Goal: Transaction & Acquisition: Purchase product/service

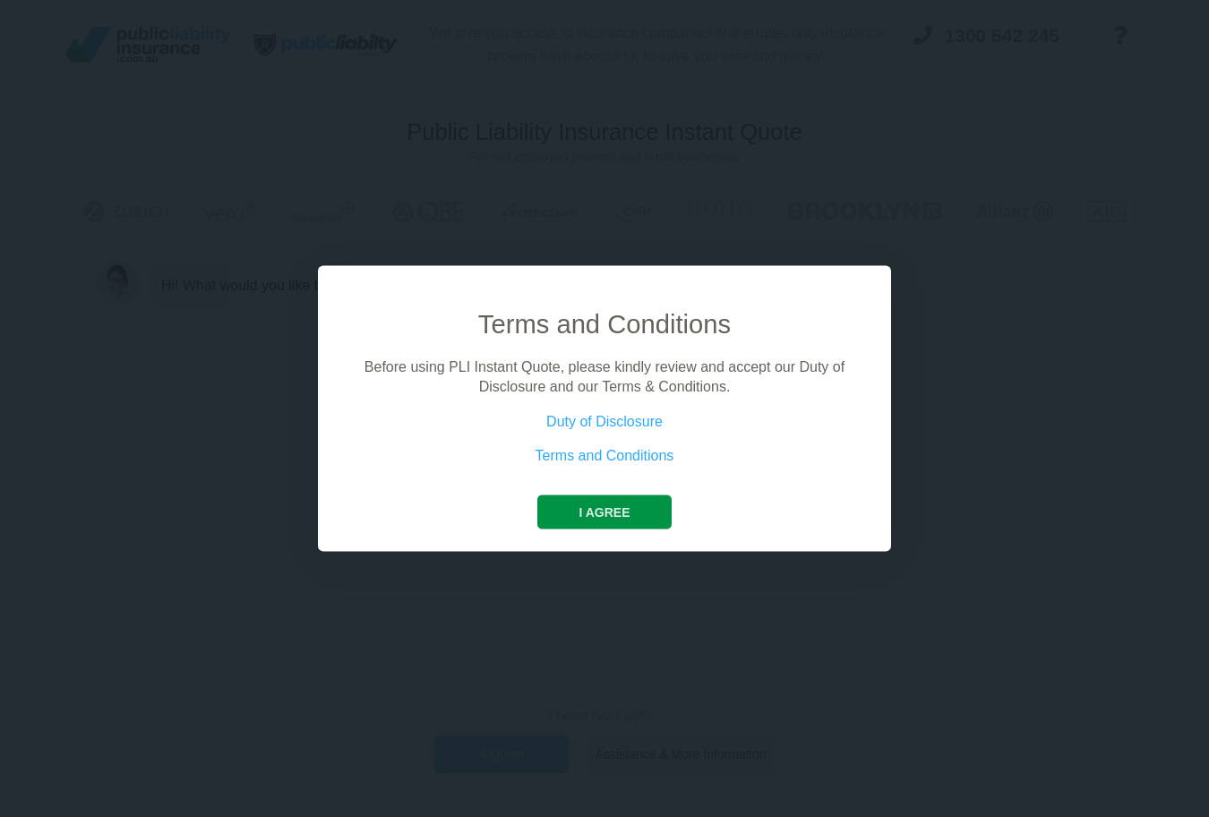
click at [612, 512] on button "I agree" at bounding box center [603, 511] width 133 height 34
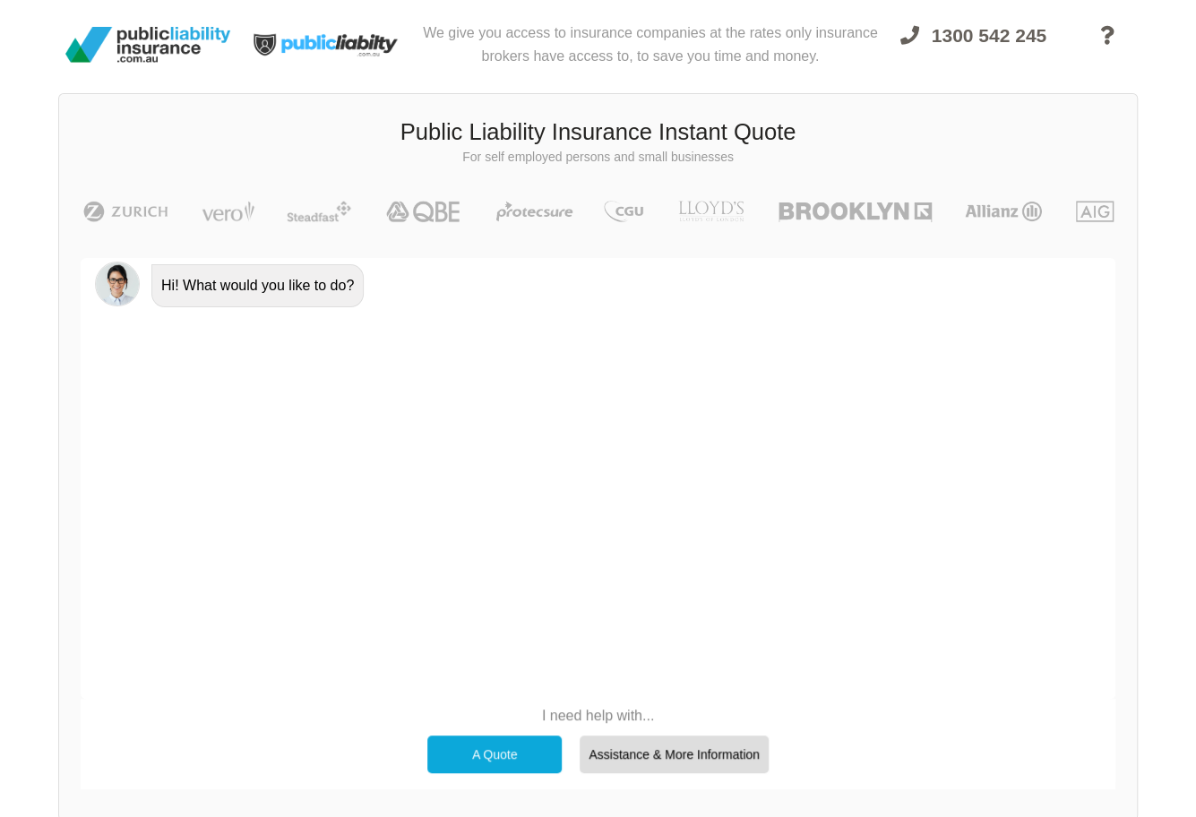
click at [477, 754] on div "A Quote" at bounding box center [494, 754] width 134 height 38
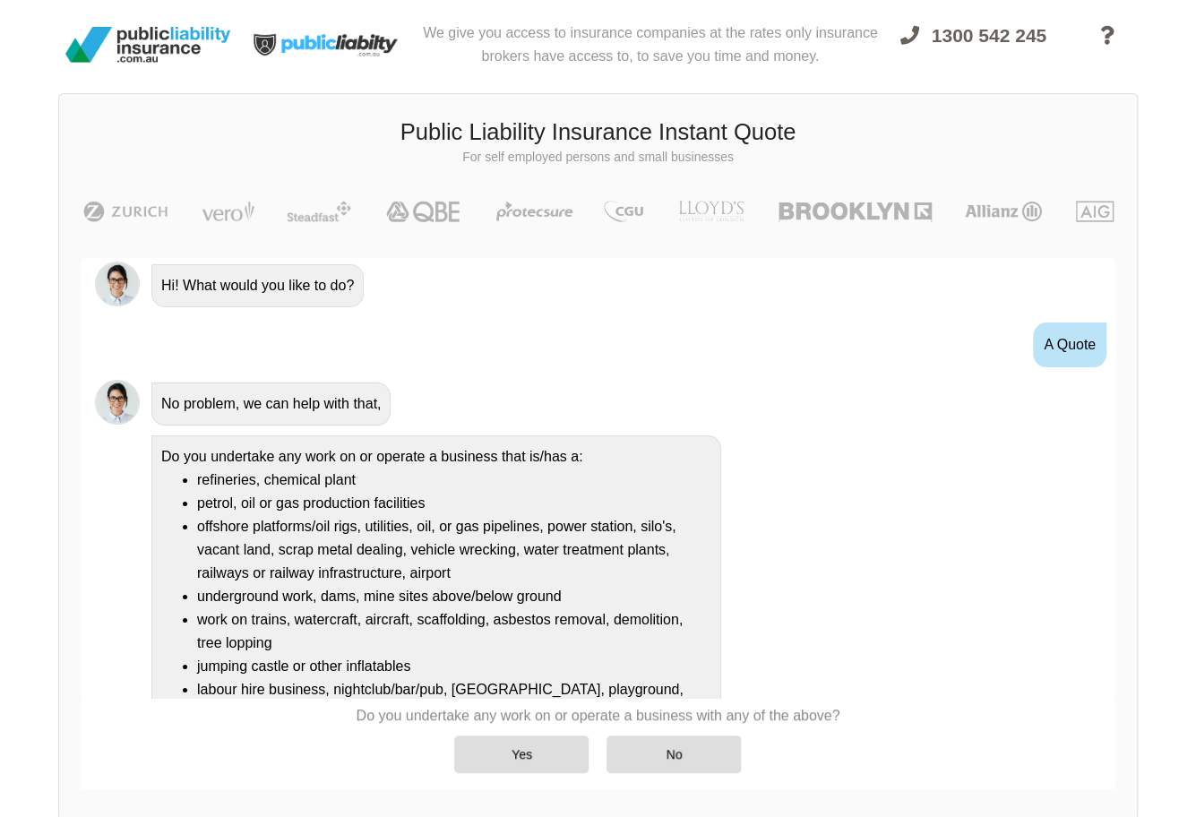
scroll to position [99, 0]
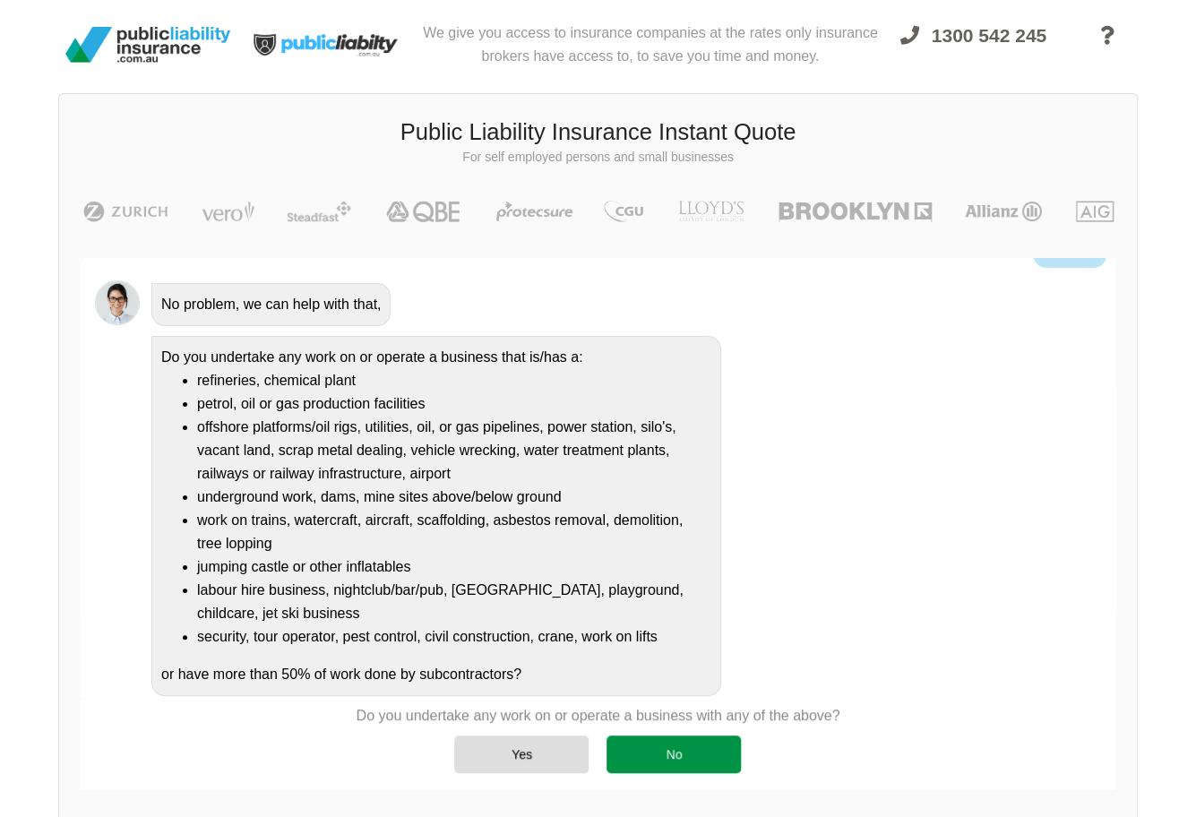
click at [675, 769] on div "No" at bounding box center [673, 754] width 134 height 38
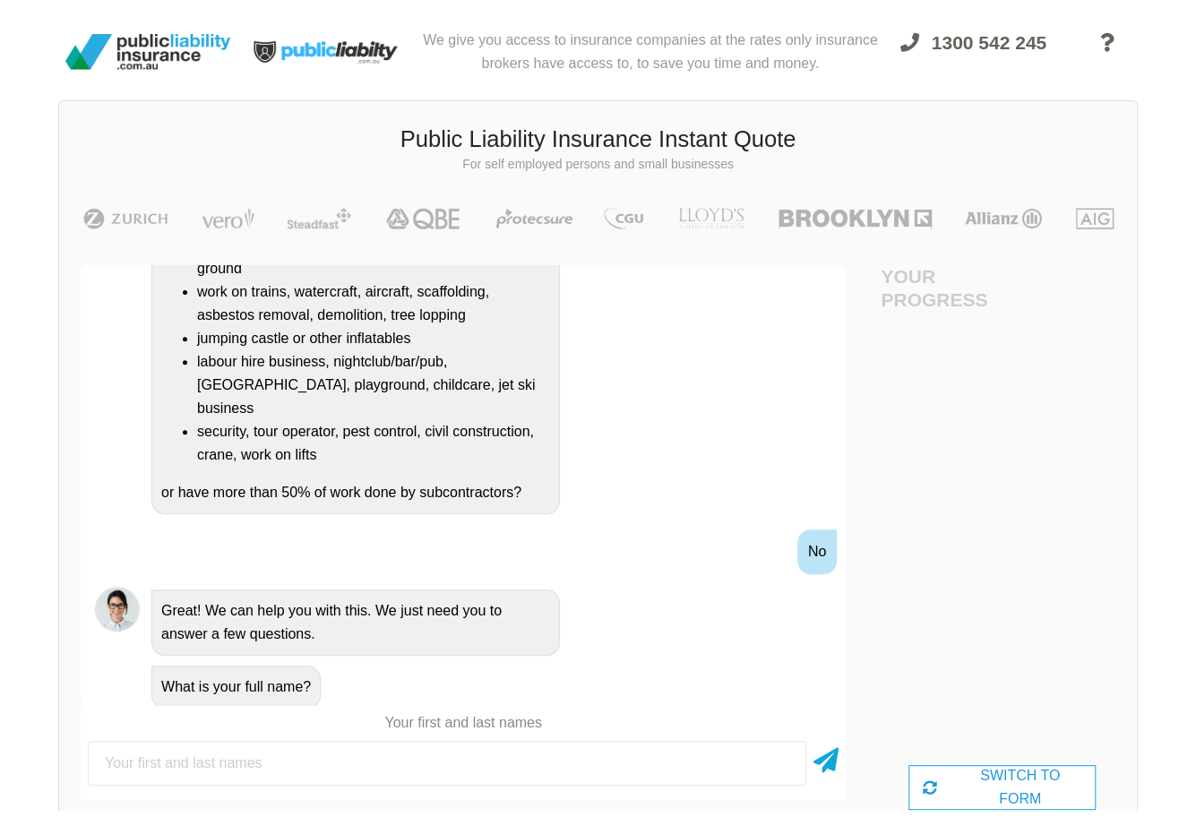
scroll to position [0, 0]
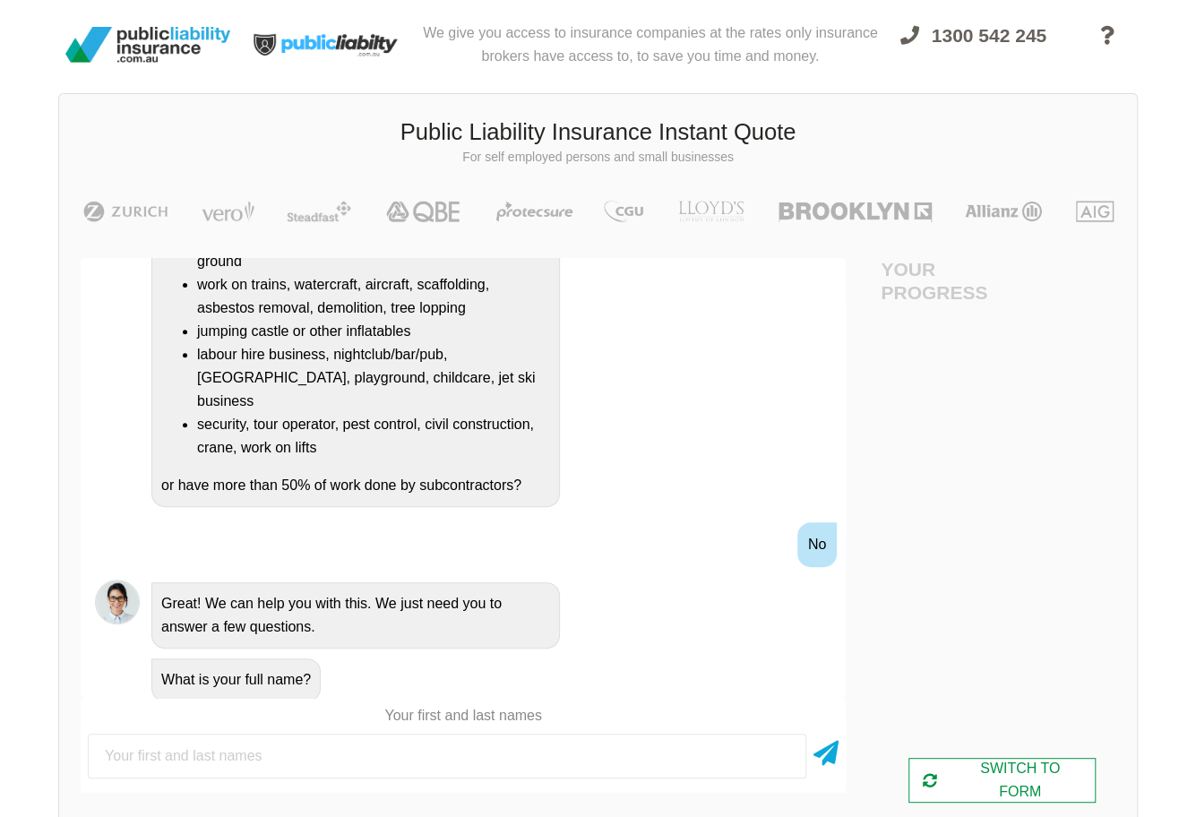
click at [1027, 768] on div "SWITCH TO FORM" at bounding box center [1002, 780] width 188 height 45
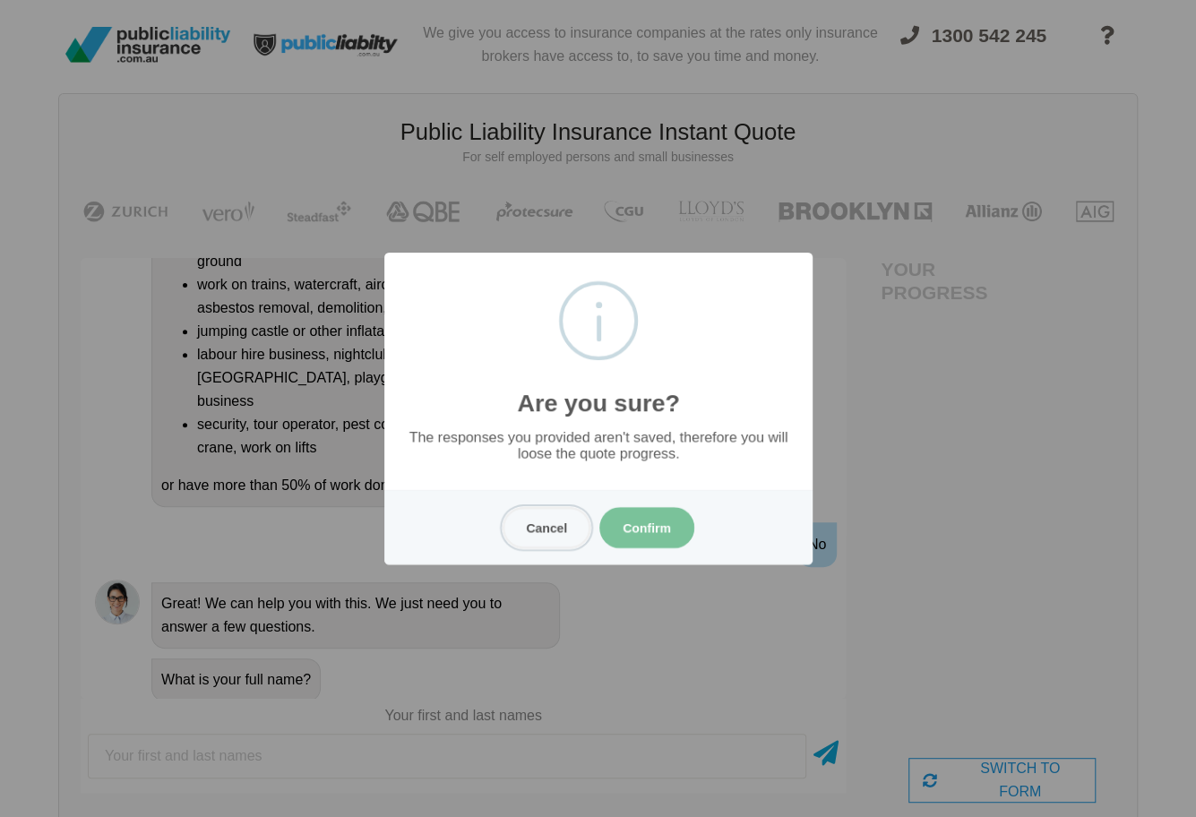
click at [538, 532] on button "Cancel" at bounding box center [547, 527] width 88 height 41
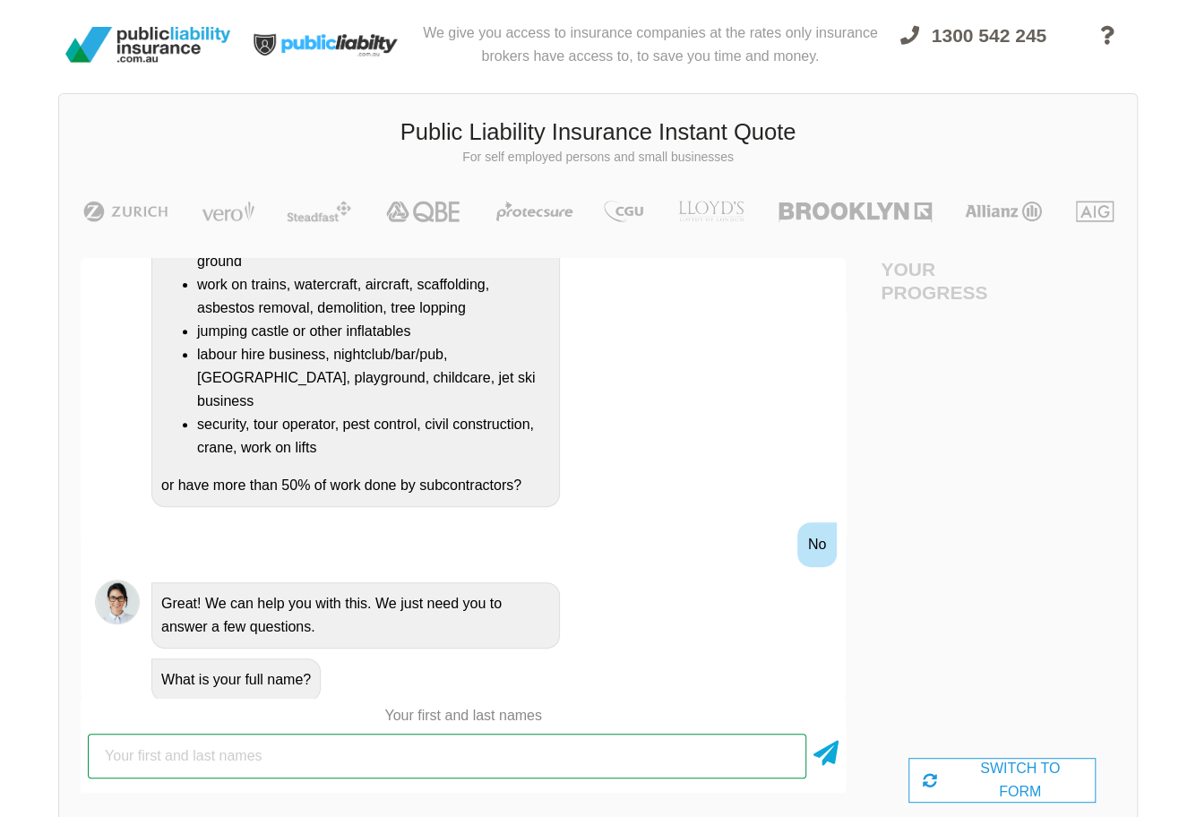
click at [266, 757] on input "text" at bounding box center [447, 756] width 718 height 45
type input "B"
type input "Brodhi Green"
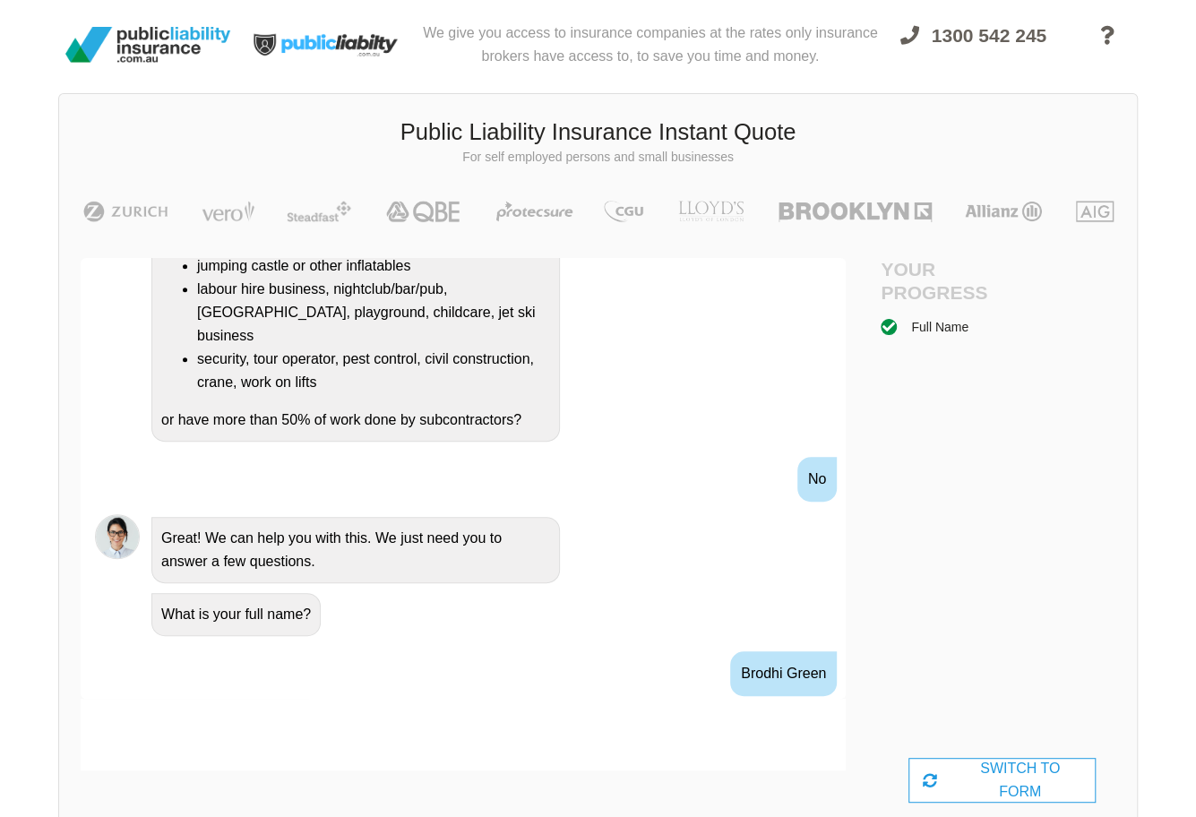
scroll to position [607, 0]
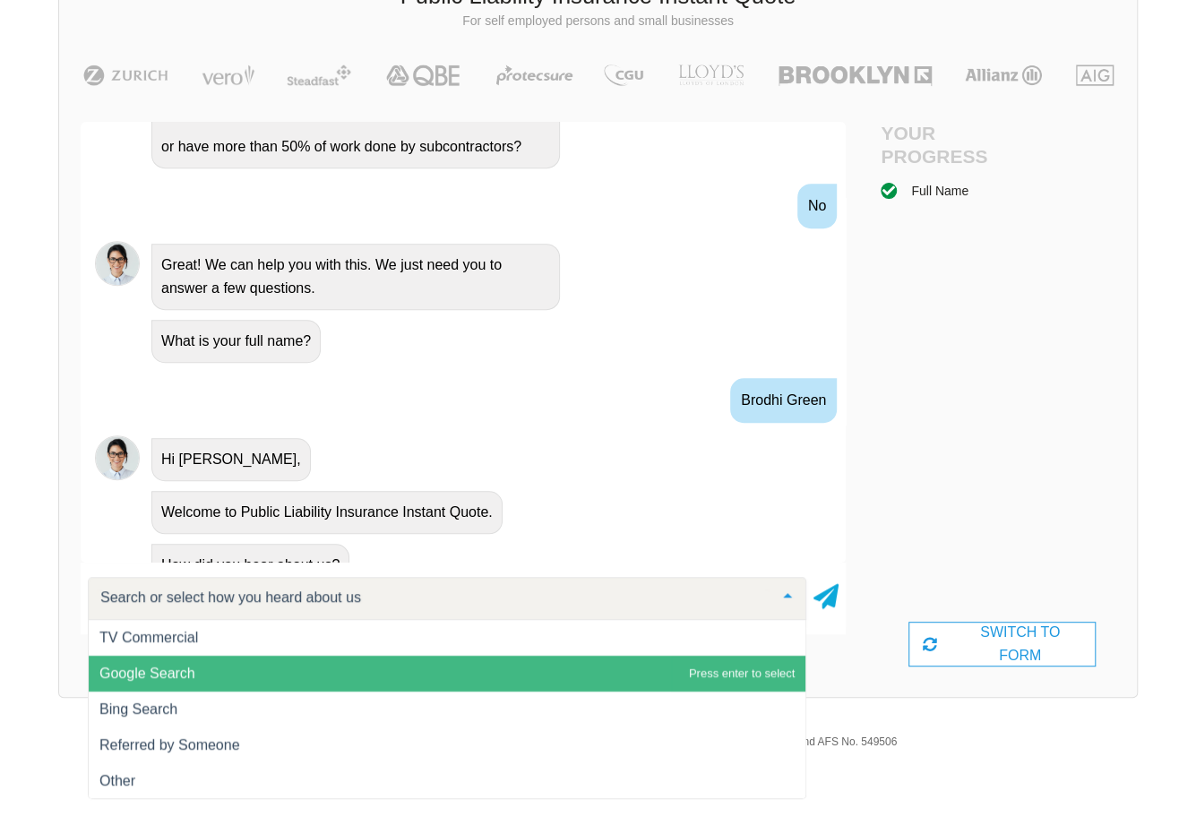
click at [159, 678] on span "Google Search" at bounding box center [147, 673] width 96 height 15
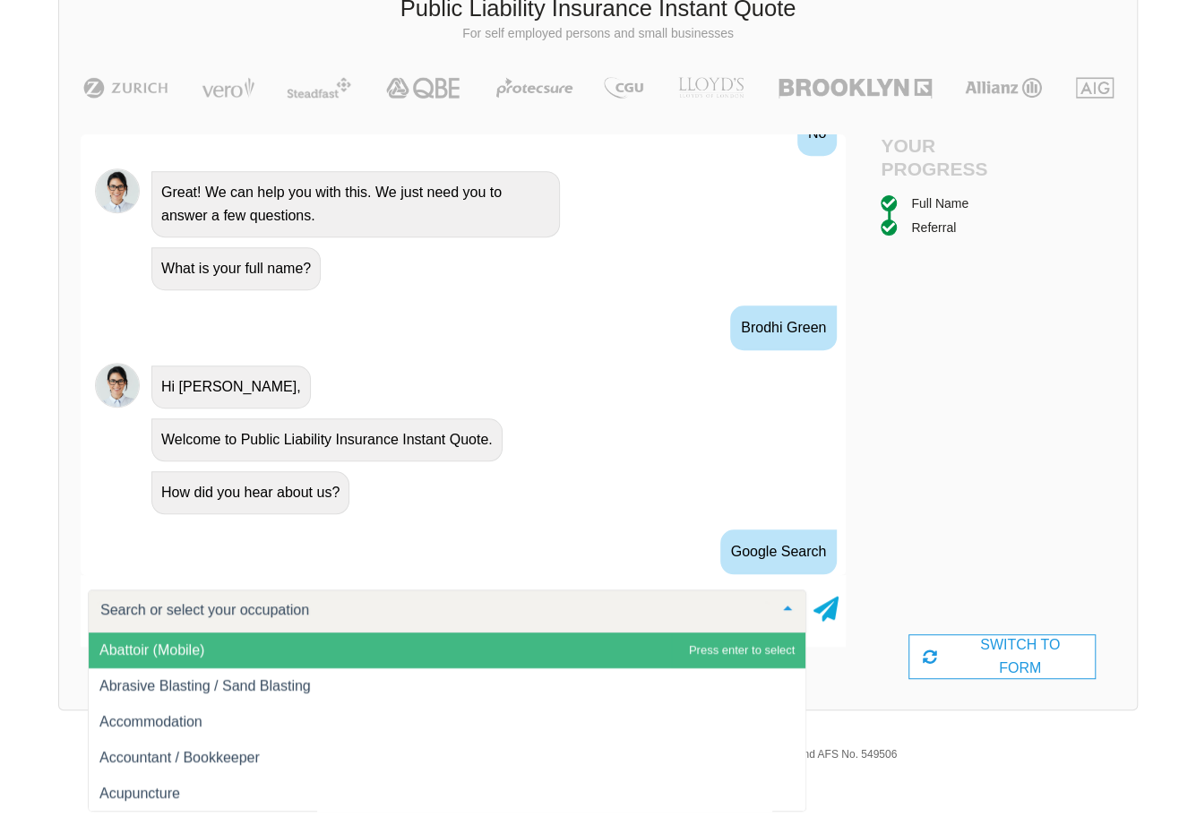
scroll to position [778, 0]
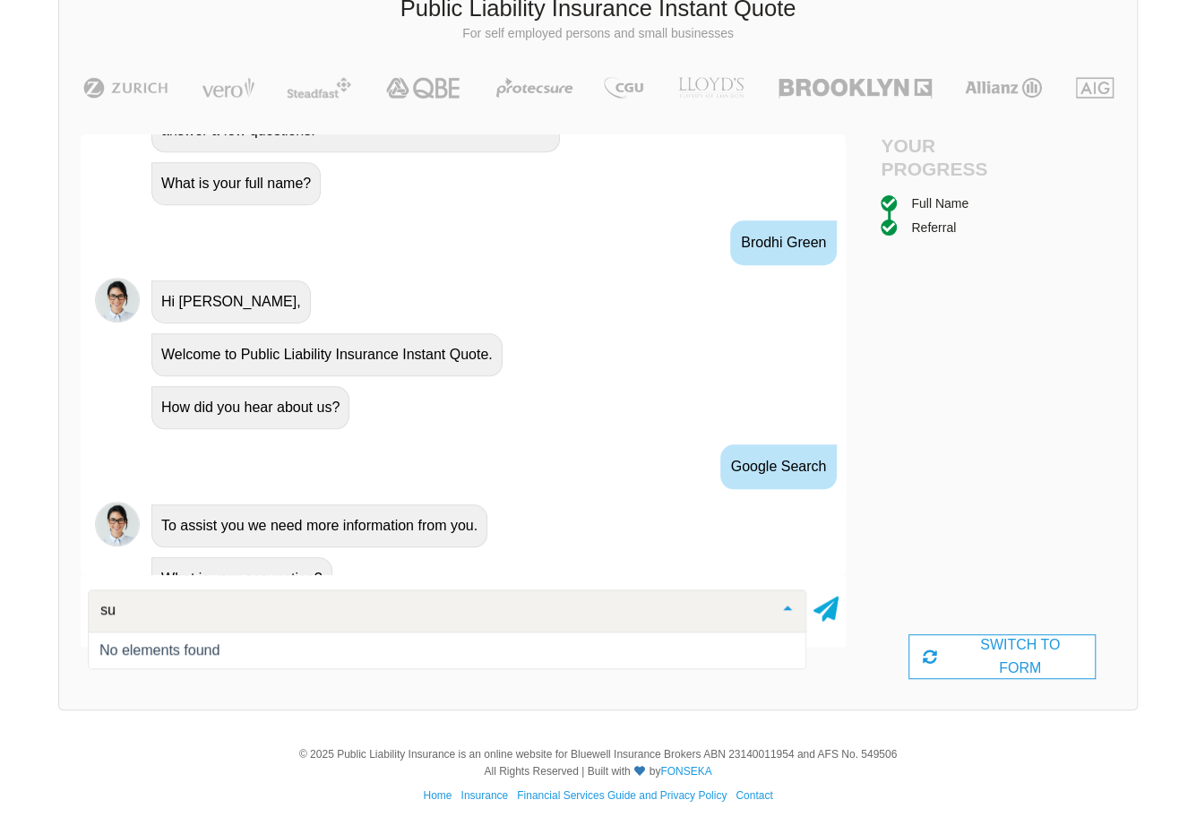
type input "s"
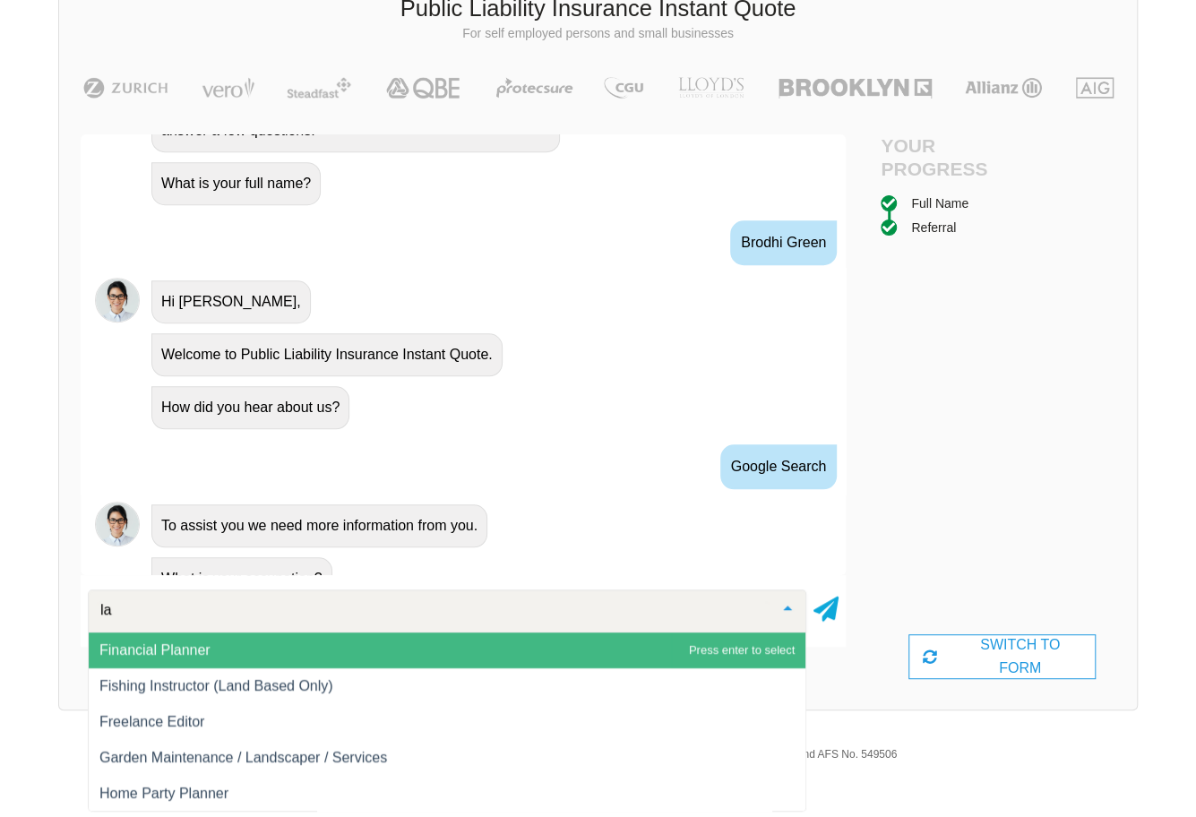
type input "l"
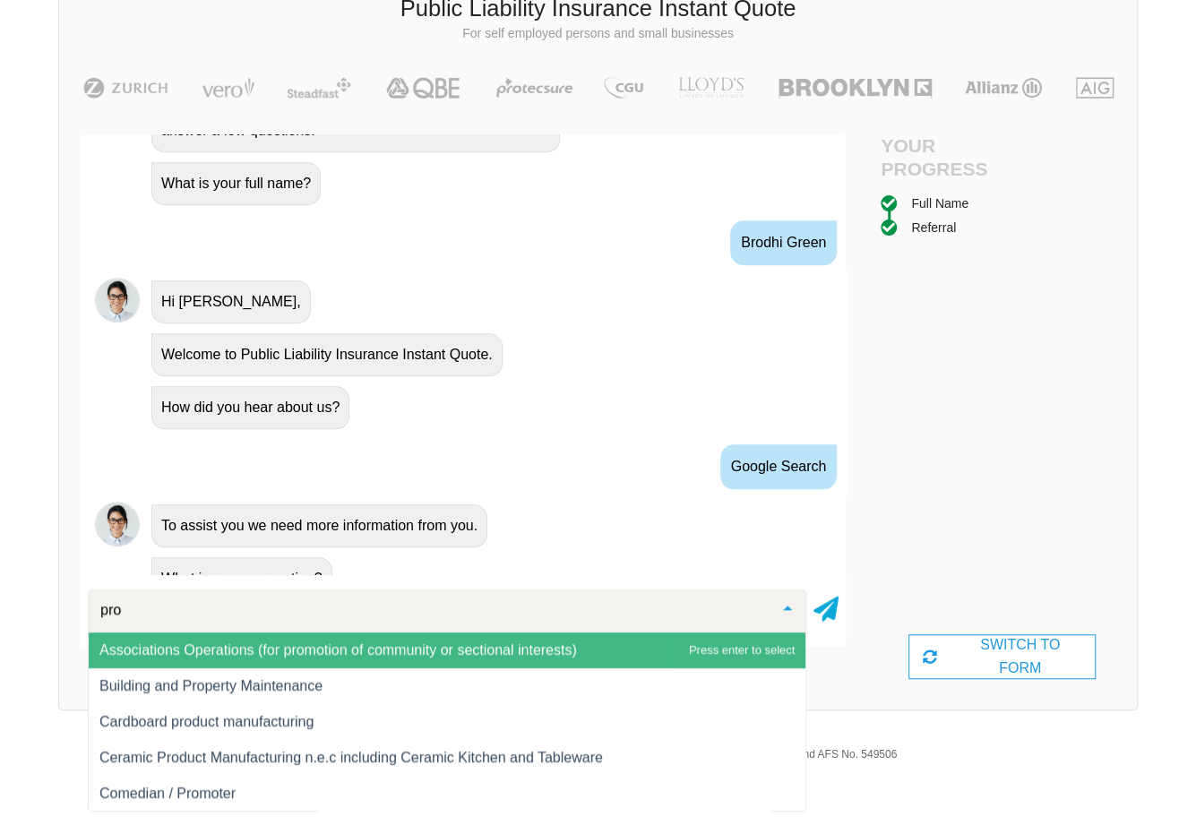
type input "prop"
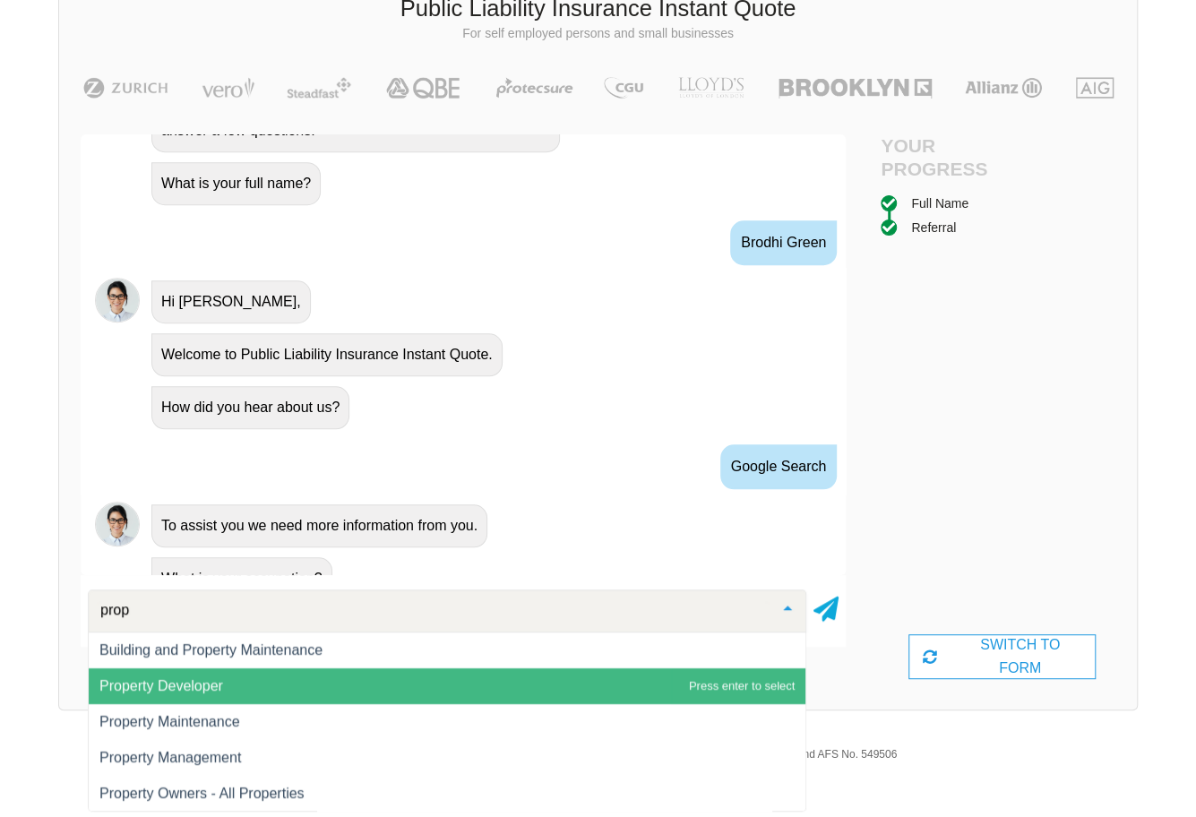
click at [236, 683] on span "Property Developer" at bounding box center [447, 686] width 717 height 36
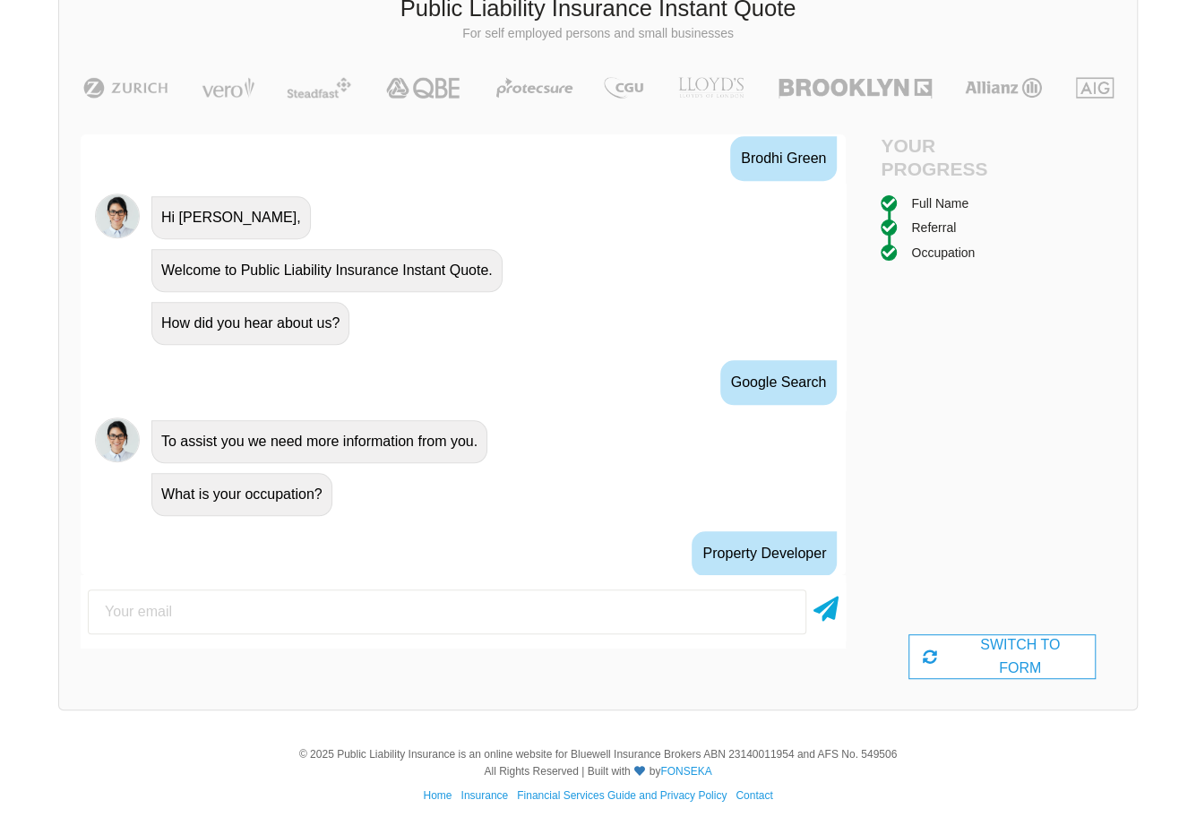
scroll to position [896, 0]
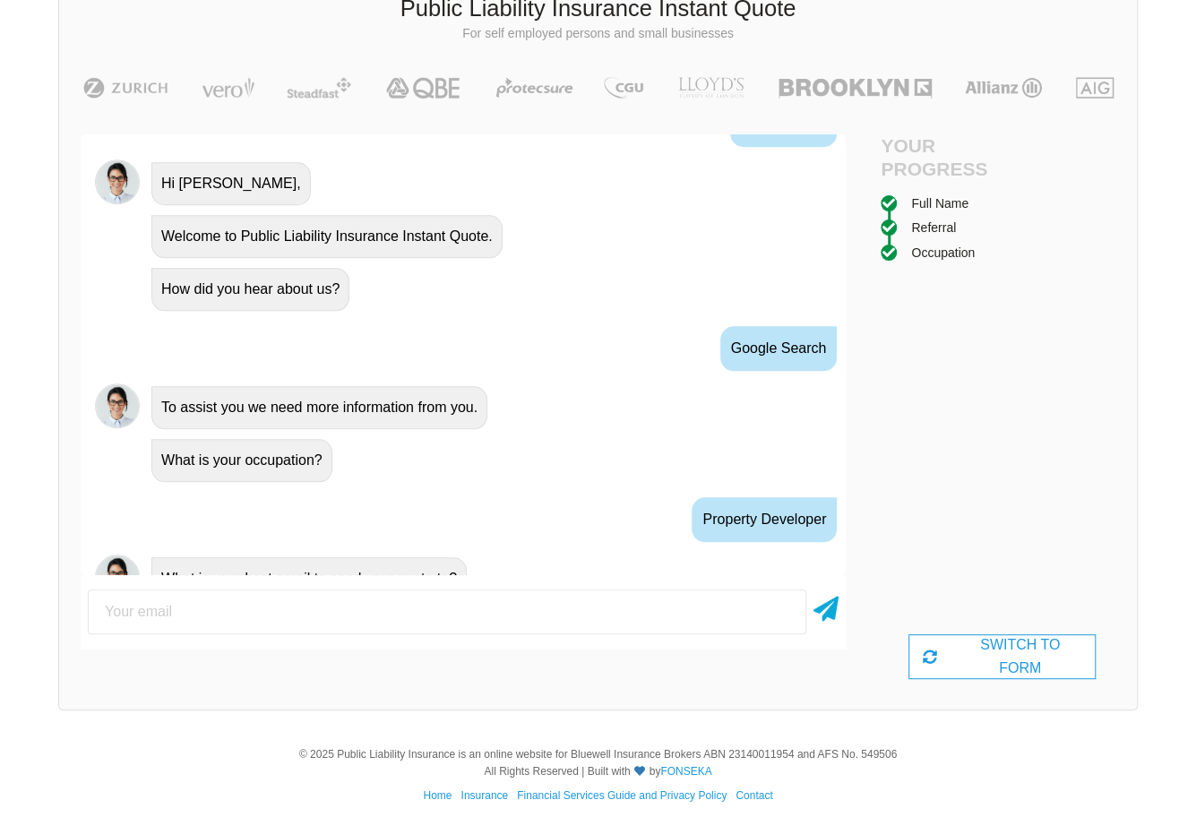
click at [315, 628] on input "email" at bounding box center [447, 611] width 718 height 45
type input "[EMAIL_ADDRESS][DOMAIN_NAME]"
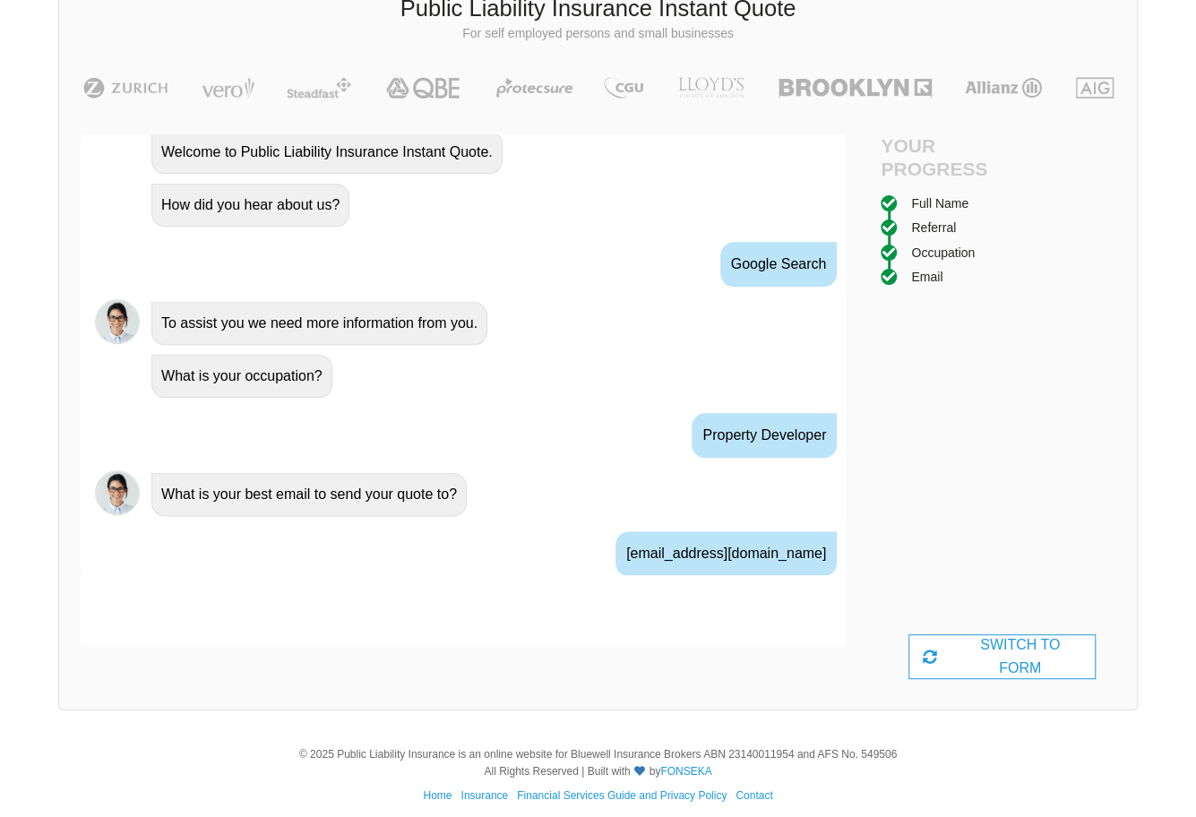
scroll to position [1013, 0]
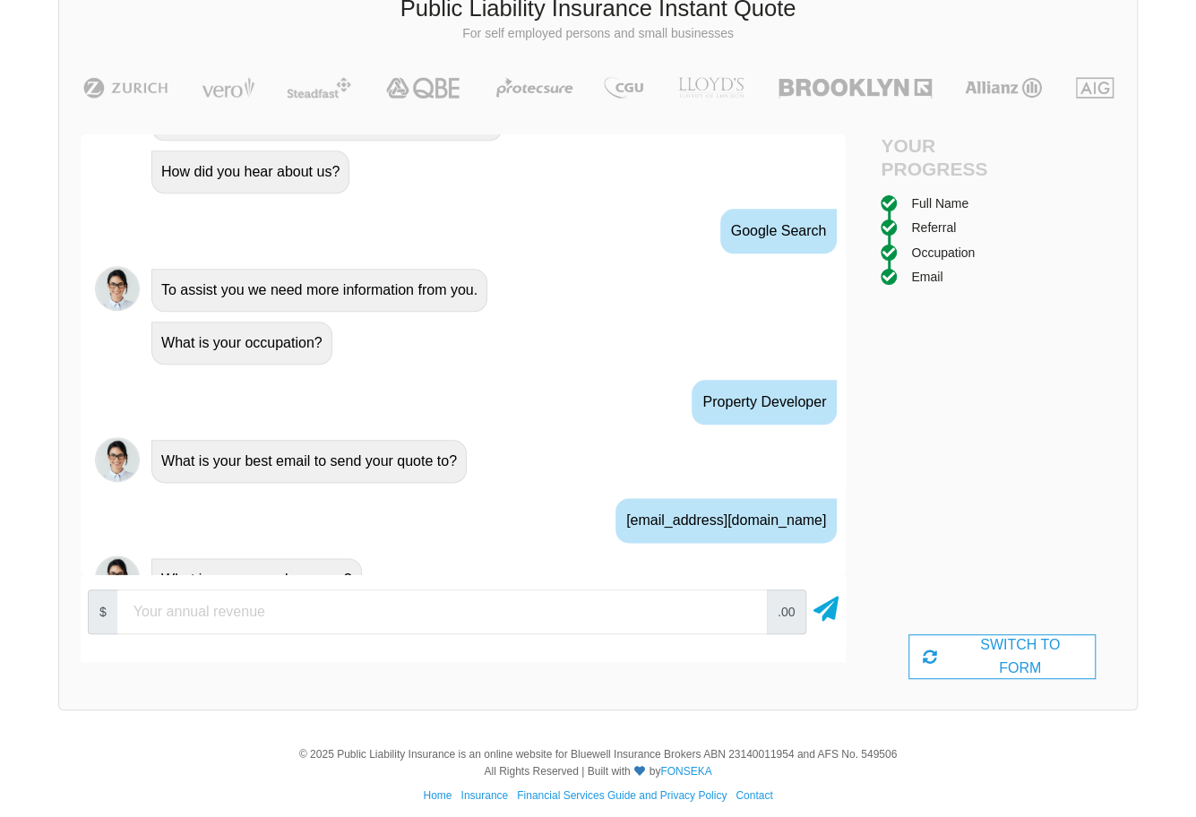
click at [322, 599] on input "number" at bounding box center [441, 611] width 649 height 45
type input "50000"
click at [358, 708] on div "Public Liability Insurance Instant Quote For self employed persons and small bu…" at bounding box center [597, 340] width 1079 height 741
click at [828, 608] on icon at bounding box center [825, 605] width 25 height 32
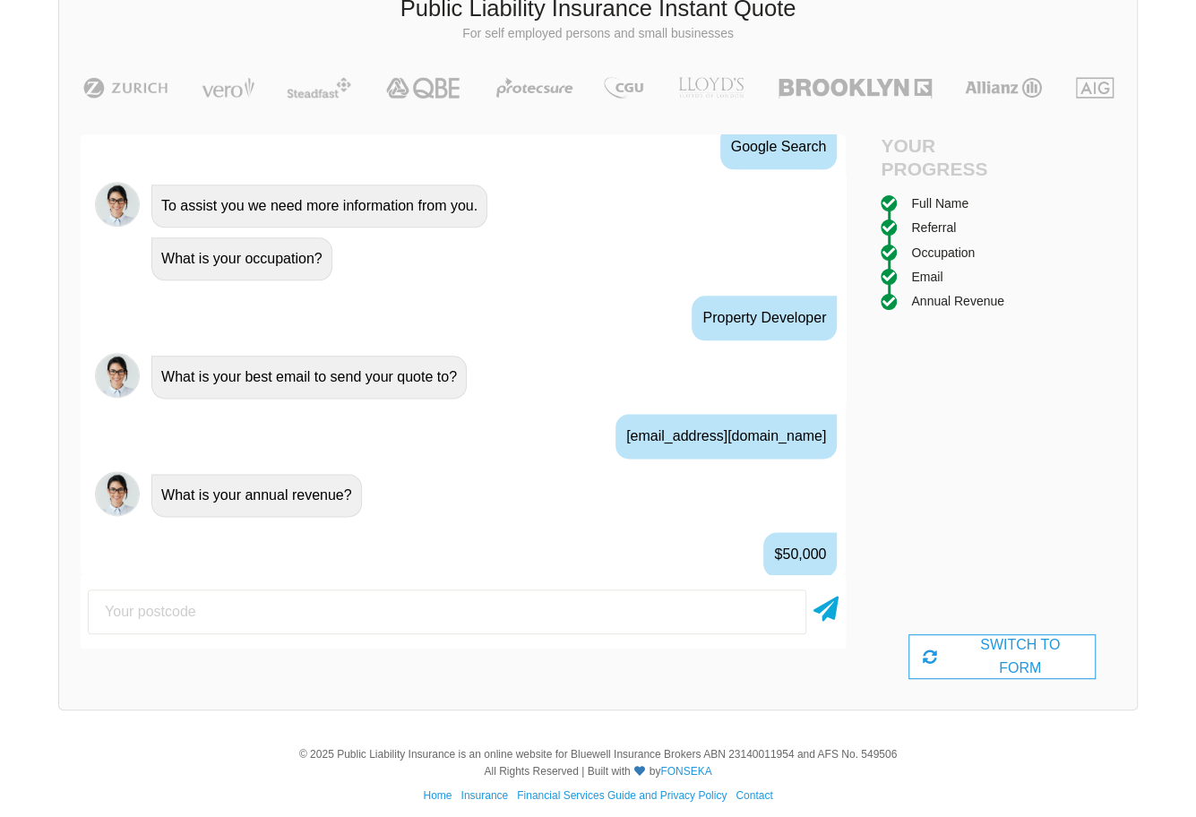
scroll to position [1130, 0]
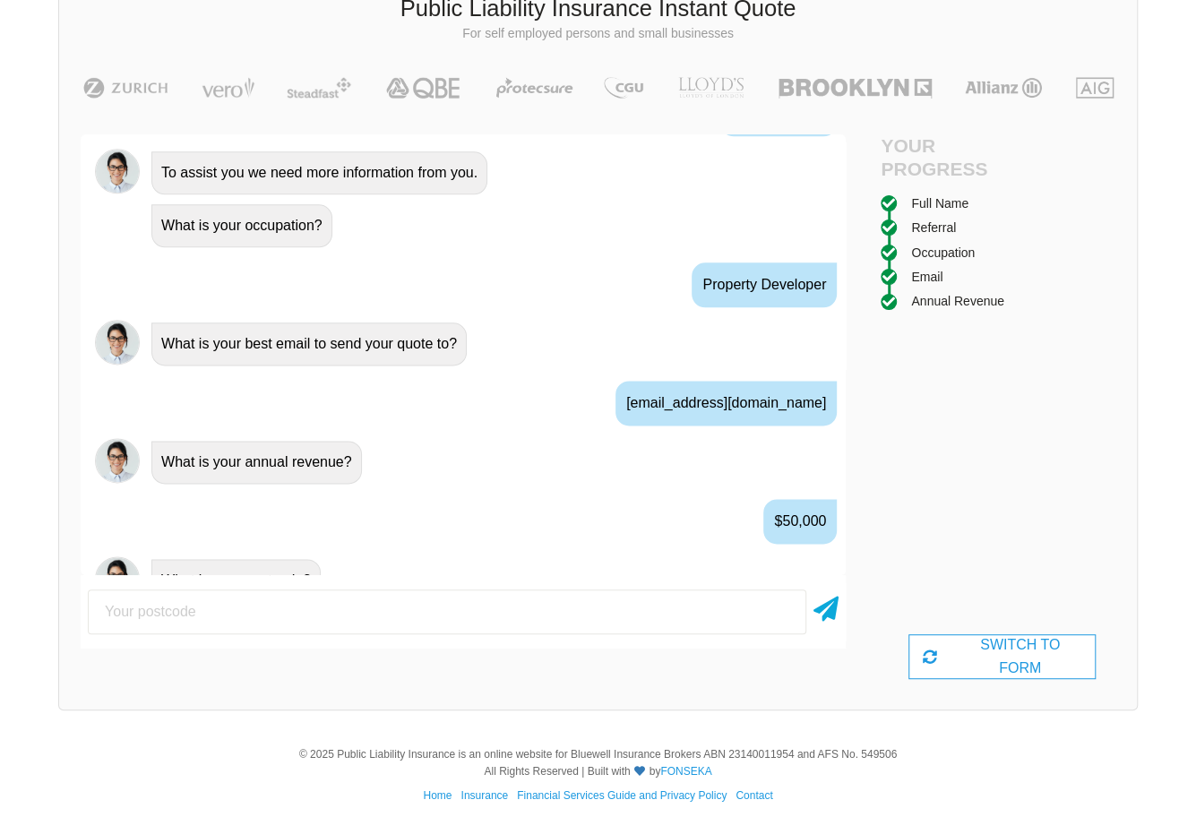
click at [288, 623] on input "number" at bounding box center [447, 611] width 718 height 45
type input "3076"
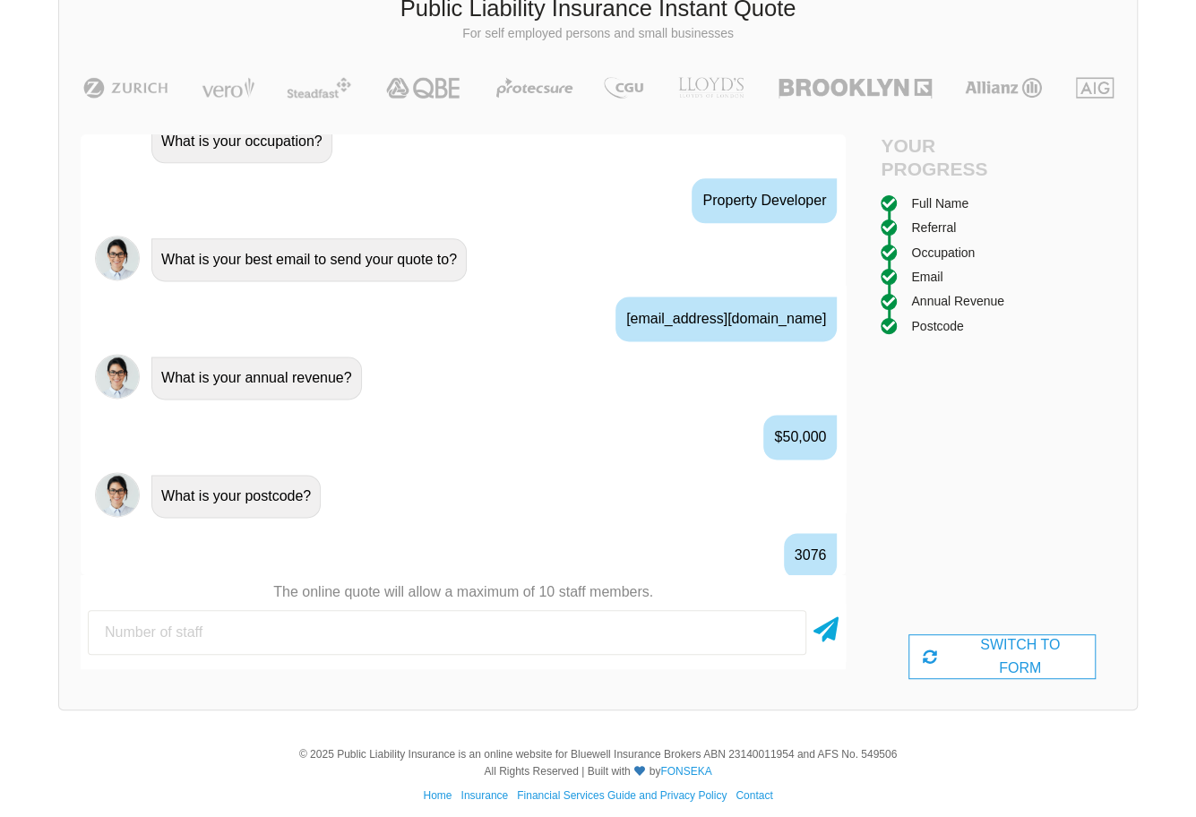
scroll to position [1249, 0]
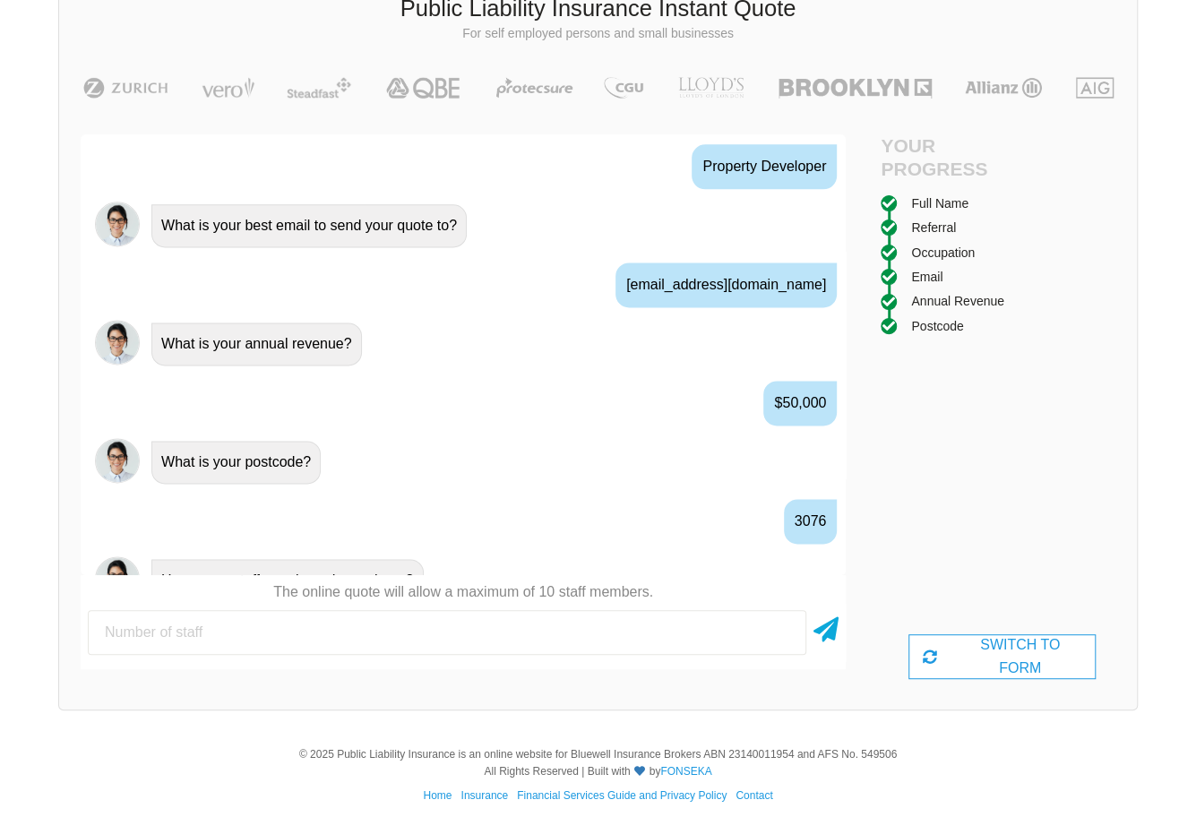
type input "3"
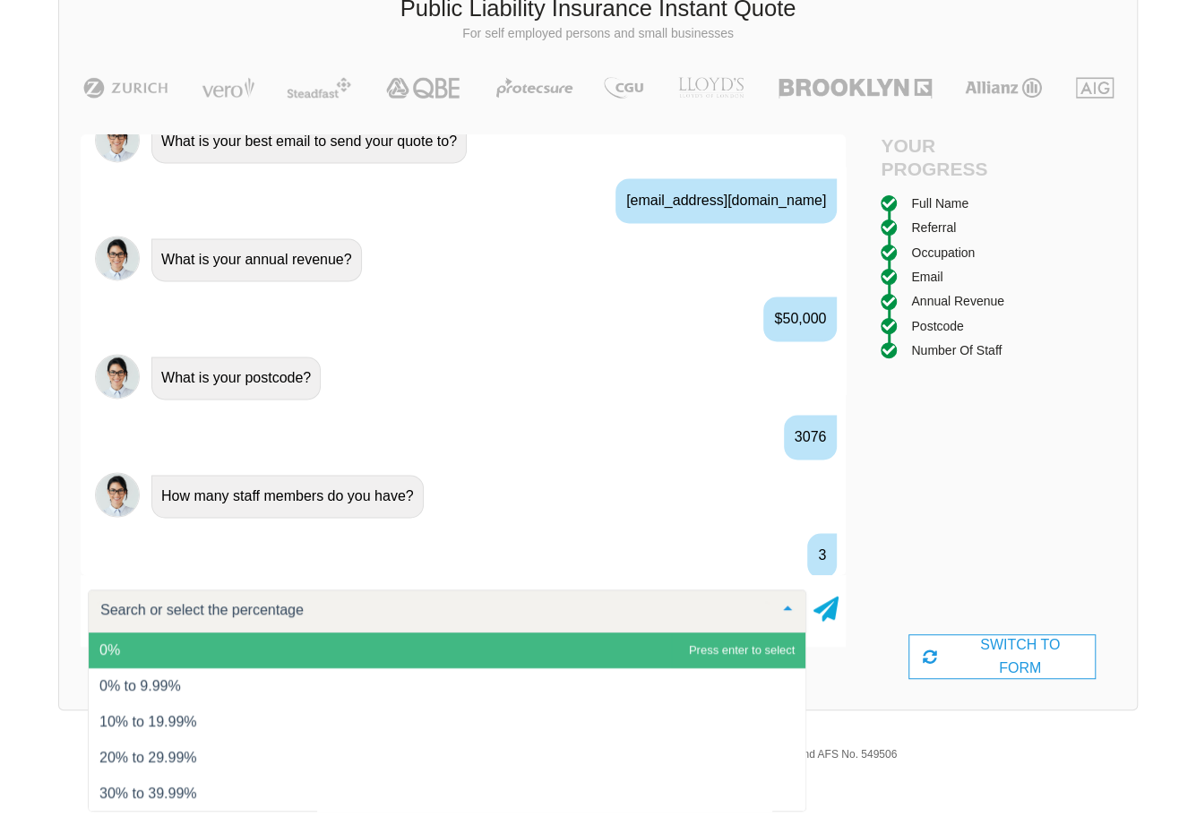
scroll to position [1366, 0]
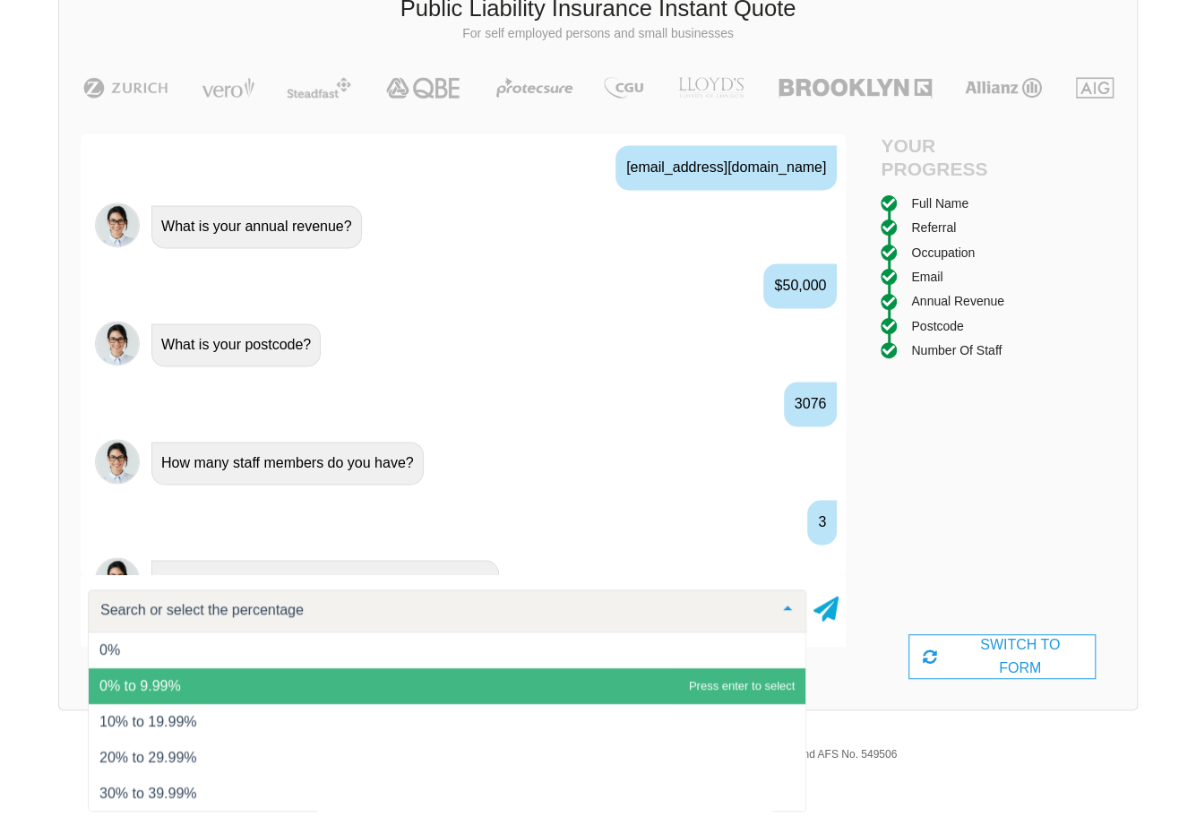
click at [252, 684] on span "0% to 9.99%" at bounding box center [447, 686] width 717 height 36
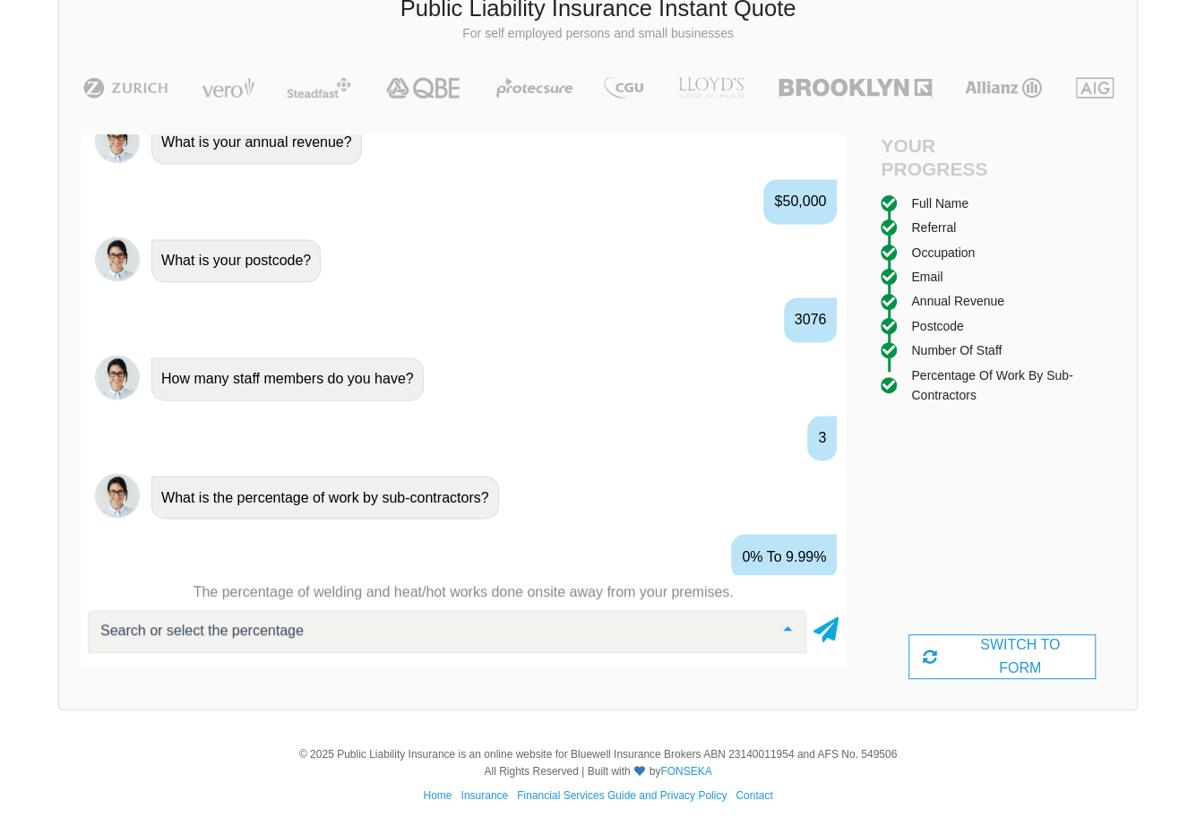
scroll to position [1483, 0]
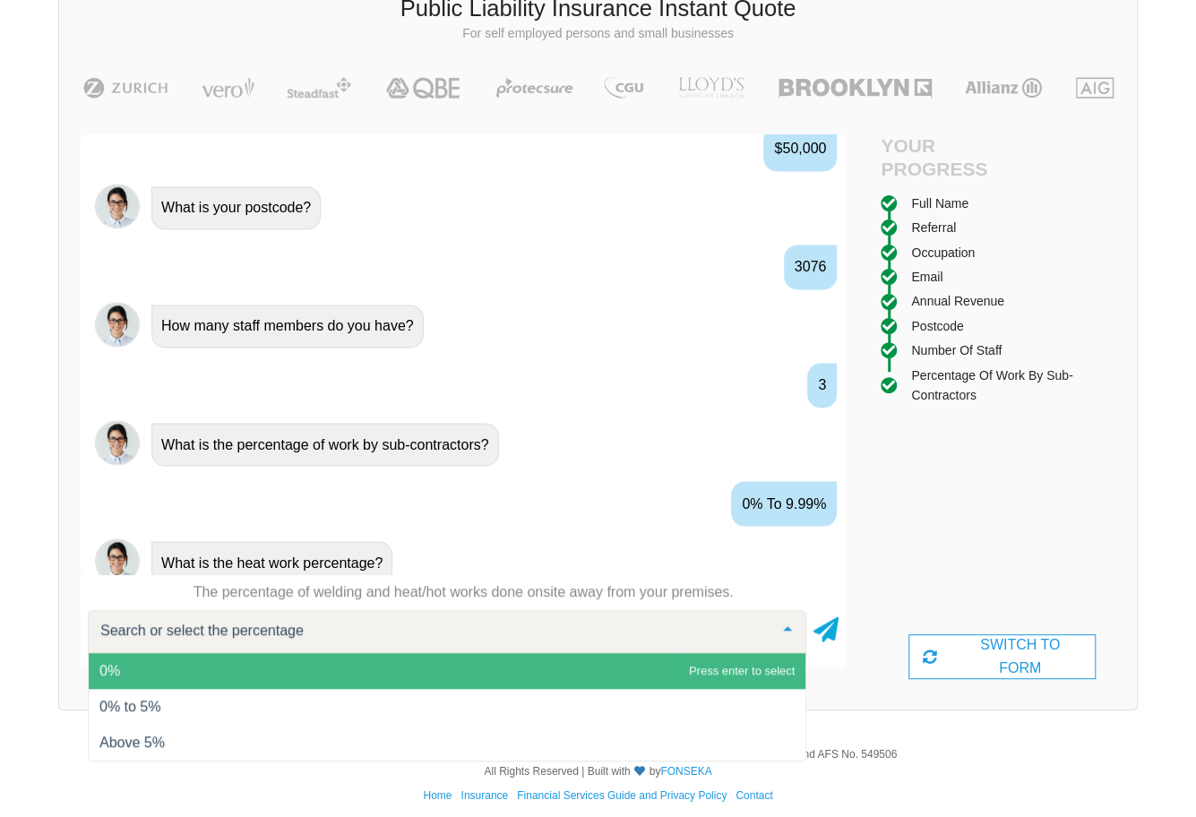
click at [232, 668] on span "0%" at bounding box center [447, 671] width 717 height 36
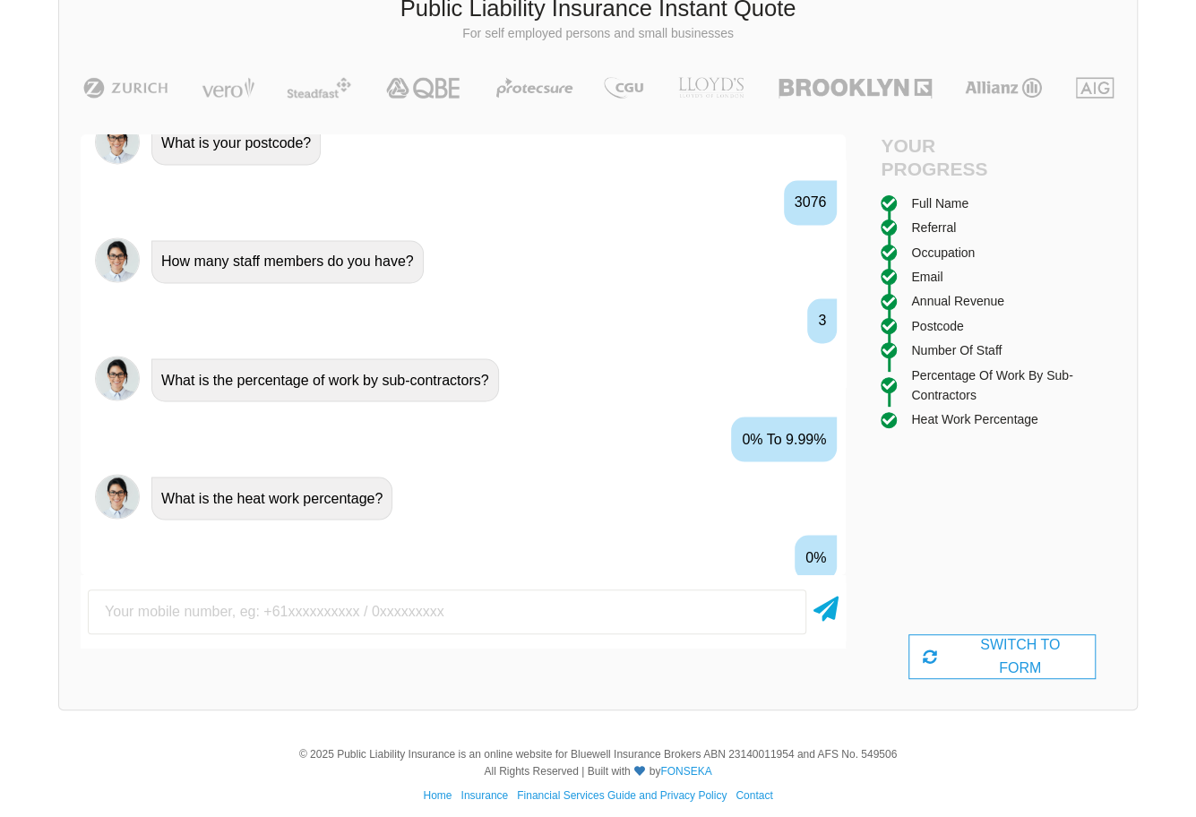
scroll to position [1602, 0]
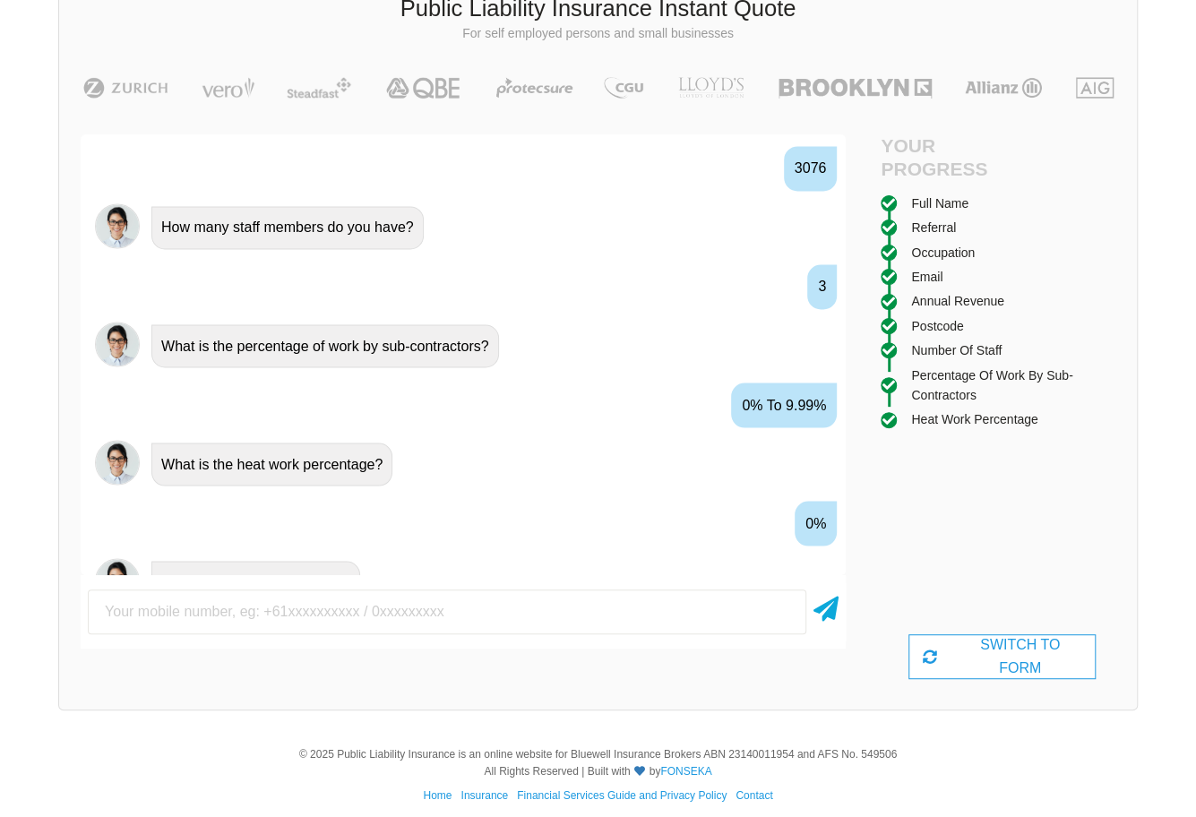
click at [315, 614] on input "text" at bounding box center [447, 611] width 718 height 45
